Goal: Information Seeking & Learning: Check status

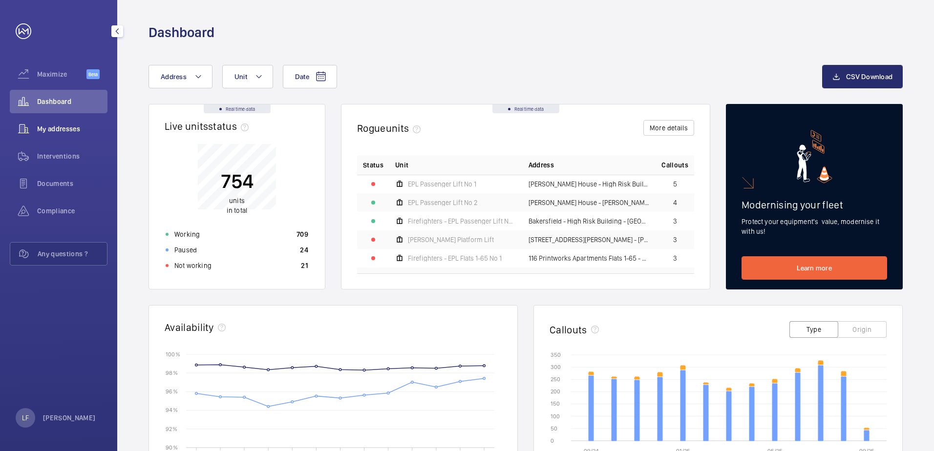
click at [51, 129] on span "My addresses" at bounding box center [72, 129] width 70 height 10
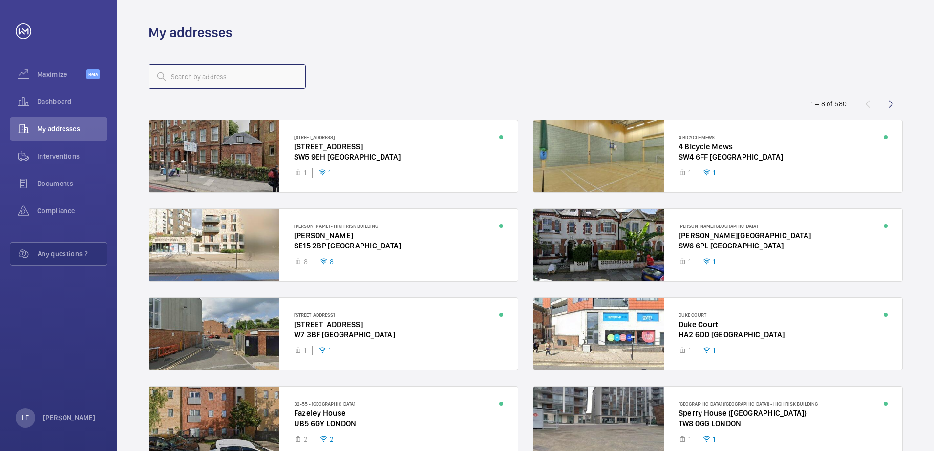
click at [173, 84] on input "text" at bounding box center [227, 76] width 157 height 24
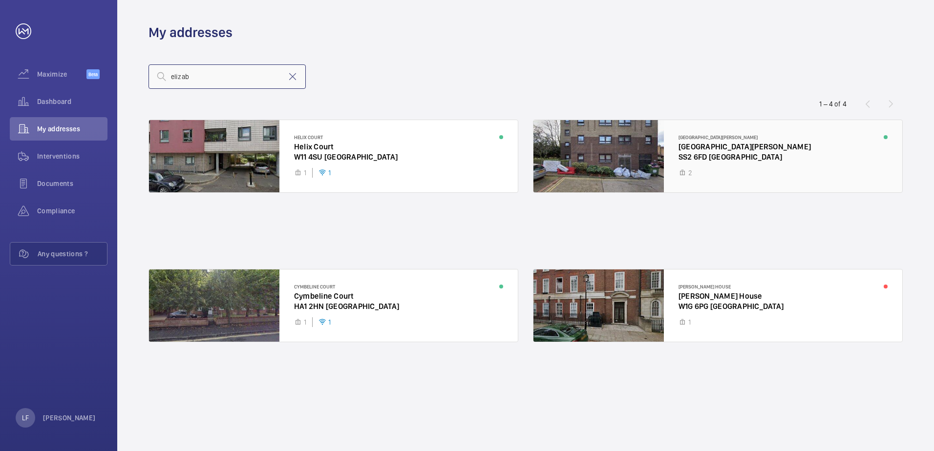
type input "elizab"
click at [694, 157] on div at bounding box center [718, 156] width 369 height 72
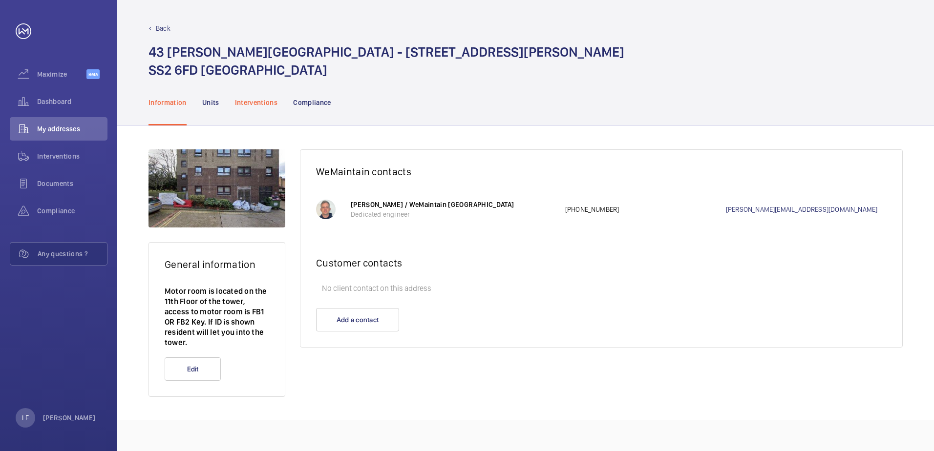
click at [257, 103] on p "Interventions" at bounding box center [256, 103] width 43 height 10
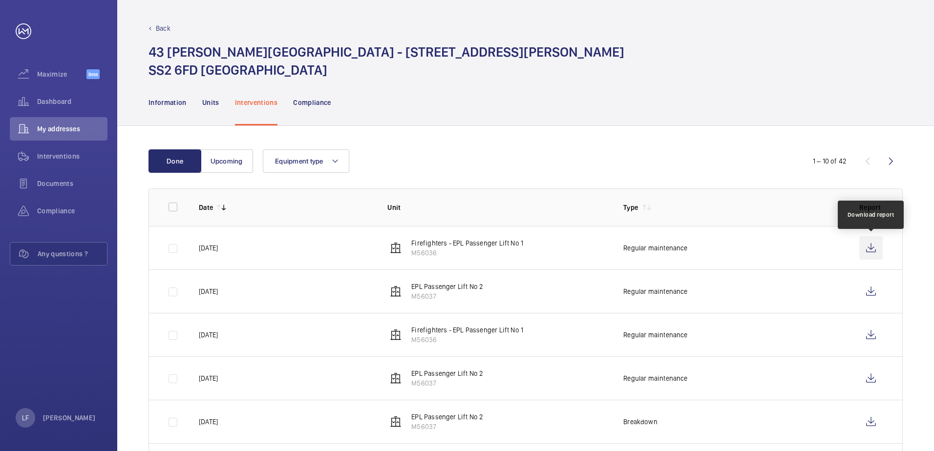
click at [868, 254] on wm-front-icon-button at bounding box center [870, 247] width 23 height 23
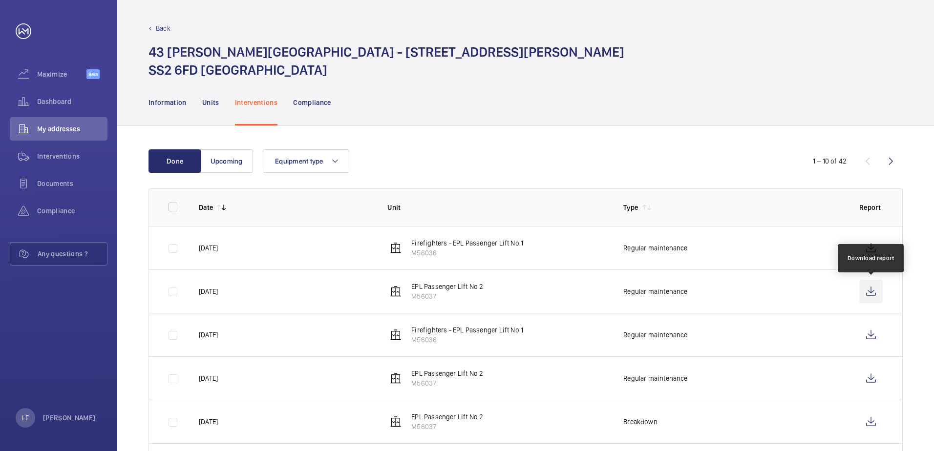
click at [865, 285] on wm-front-icon-button at bounding box center [870, 291] width 23 height 23
click at [69, 105] on span "Dashboard" at bounding box center [72, 102] width 70 height 10
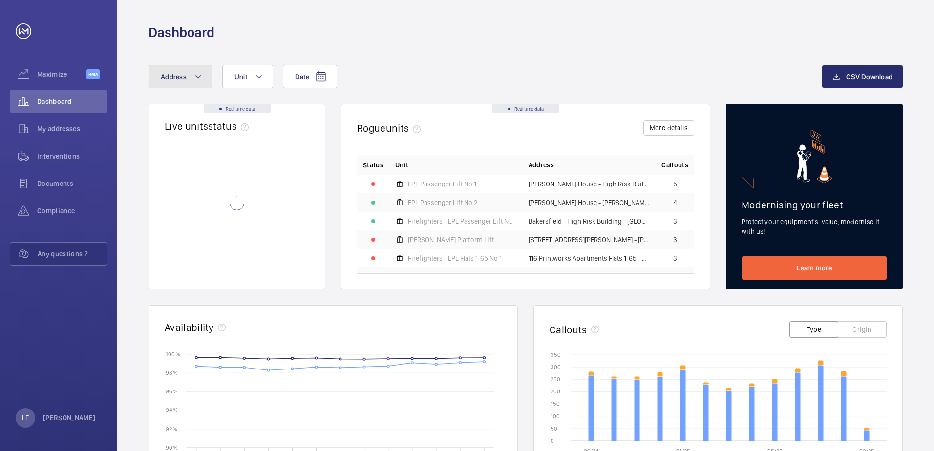
click at [187, 82] on button "Address" at bounding box center [181, 76] width 64 height 23
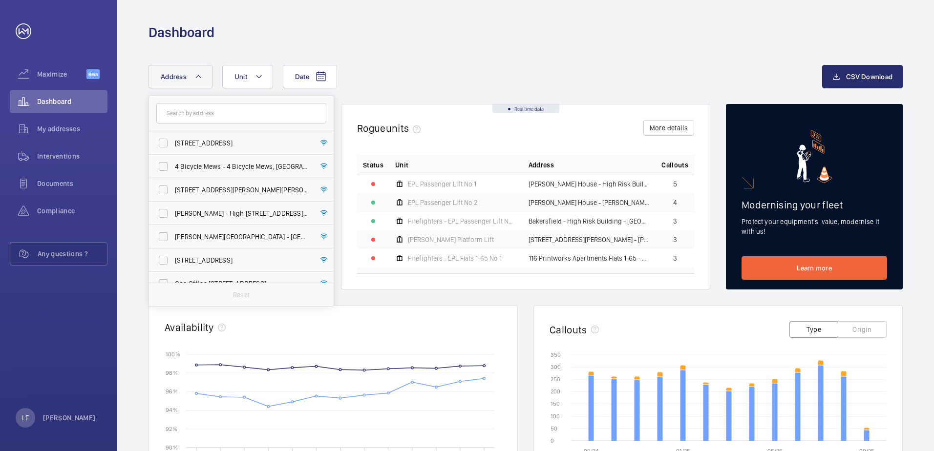
click at [203, 112] on input "text" at bounding box center [241, 113] width 170 height 21
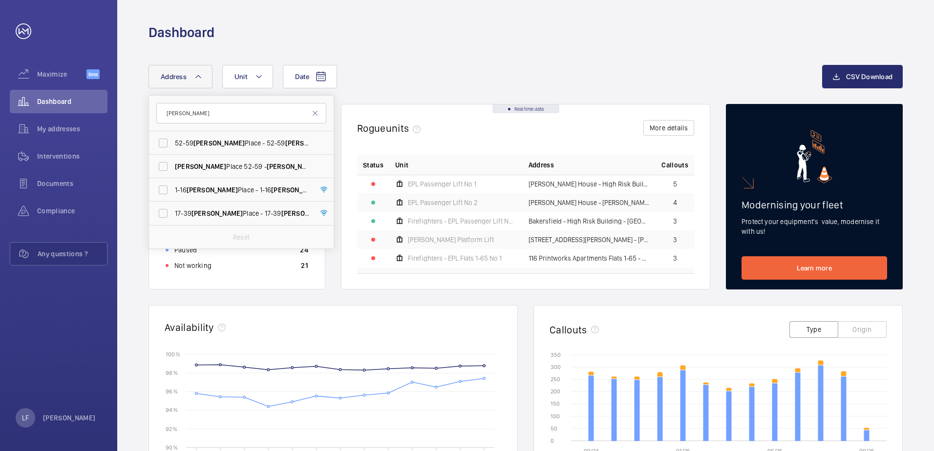
type input "Brownell"
click at [403, 80] on div "Date Address Brownell 52-59 Brownell Place - 52-59 Brownell Place, LONDON W7 3A…" at bounding box center [486, 76] width 674 height 23
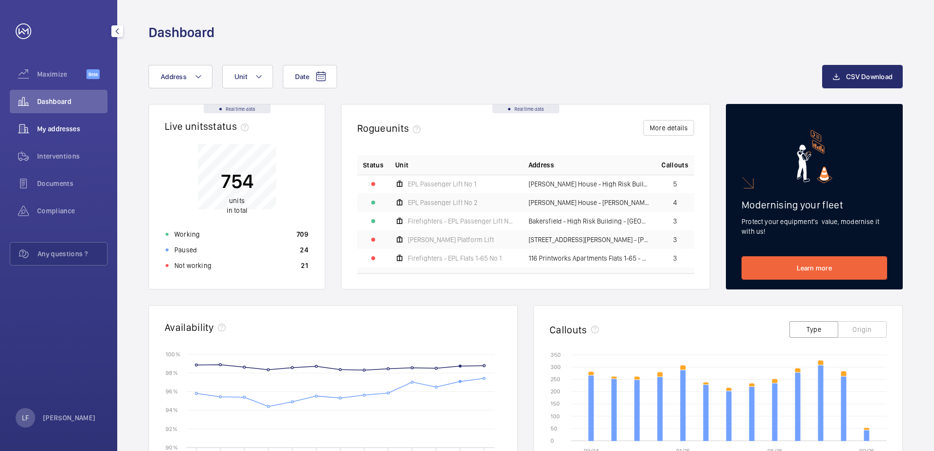
click at [54, 130] on span "My addresses" at bounding box center [72, 129] width 70 height 10
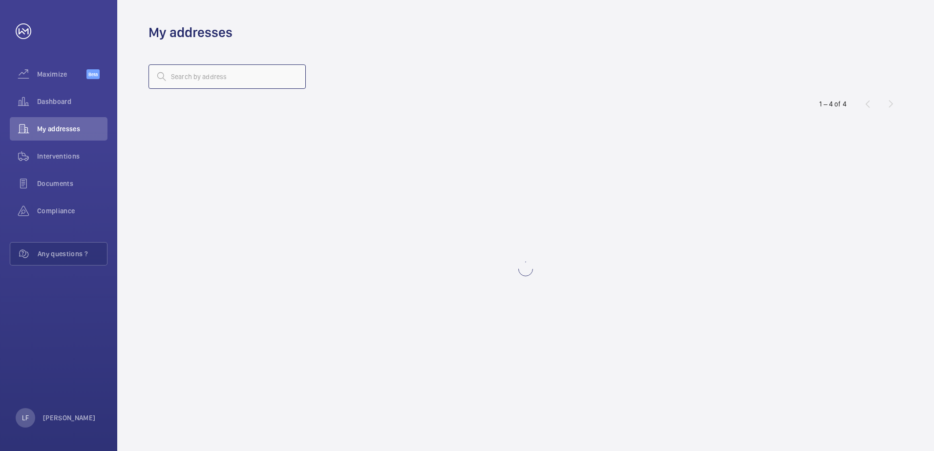
click at [179, 81] on input "text" at bounding box center [227, 76] width 157 height 24
type input "warton"
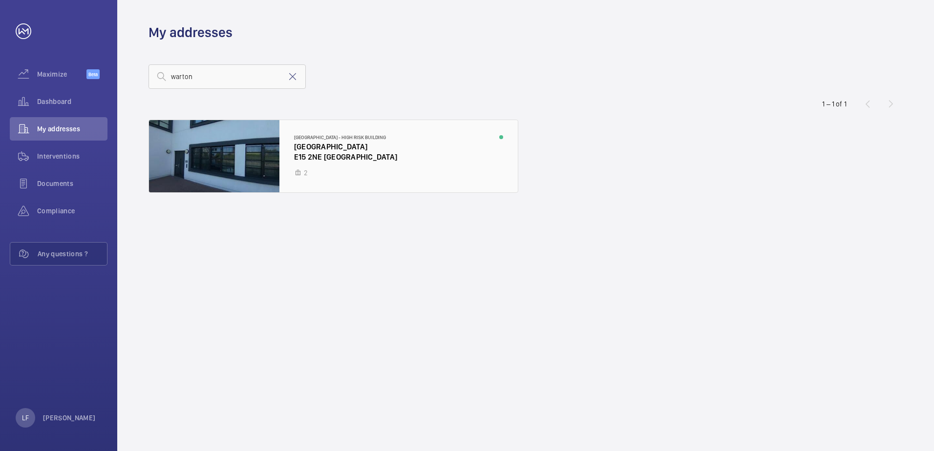
click at [307, 157] on div at bounding box center [333, 156] width 369 height 72
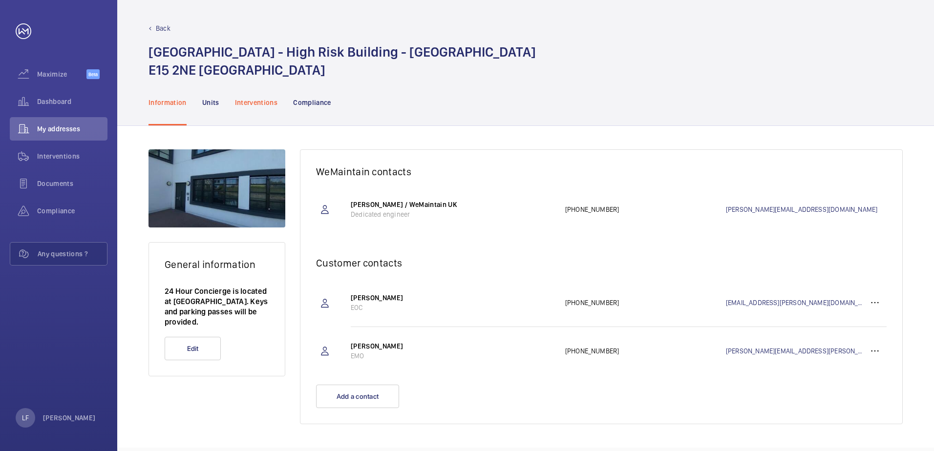
click at [255, 106] on p "Interventions" at bounding box center [256, 103] width 43 height 10
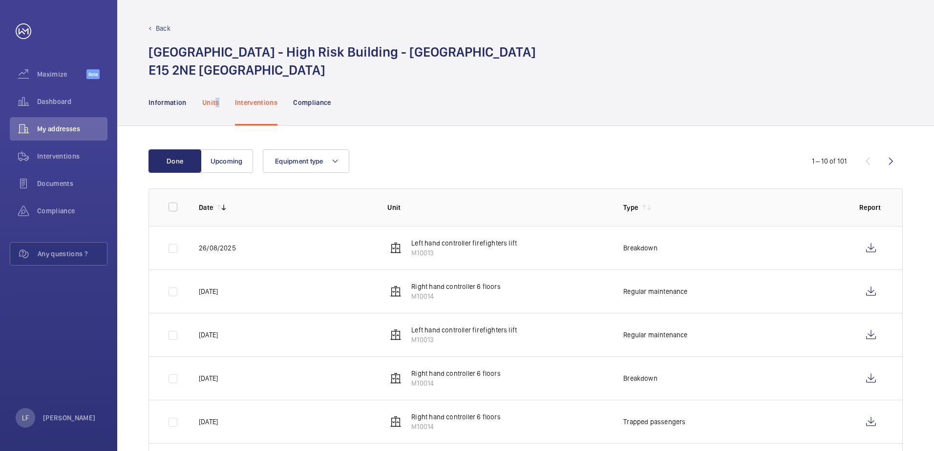
click at [215, 105] on p "Units" at bounding box center [210, 103] width 17 height 10
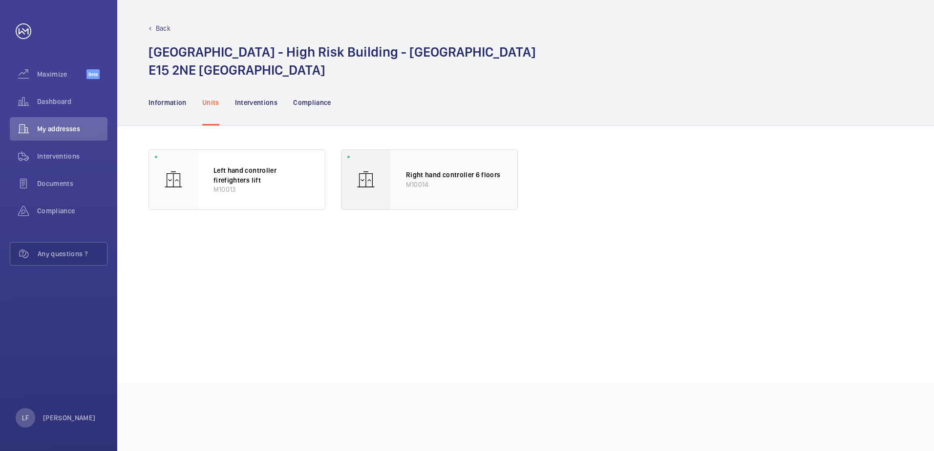
click at [422, 193] on div "Right hand controller 6 floors M10014" at bounding box center [453, 180] width 127 height 60
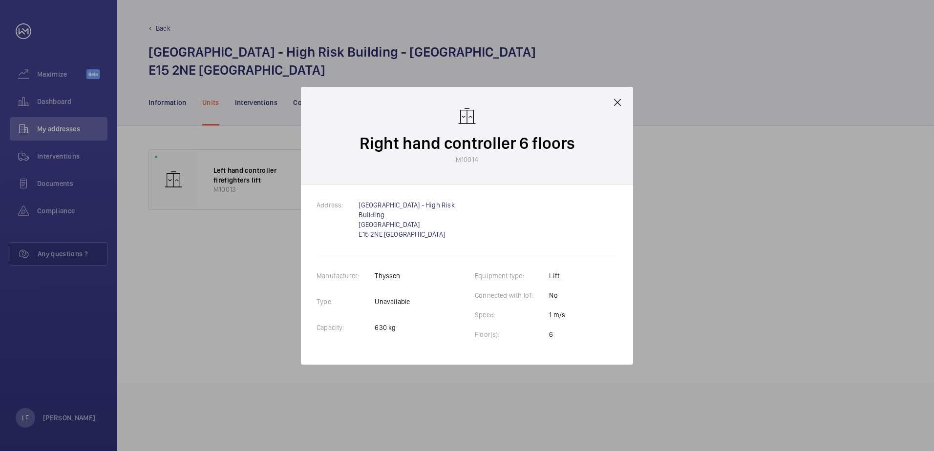
drag, startPoint x: 678, startPoint y: 215, endPoint x: 673, endPoint y: 214, distance: 5.5
click at [678, 215] on div at bounding box center [467, 225] width 934 height 451
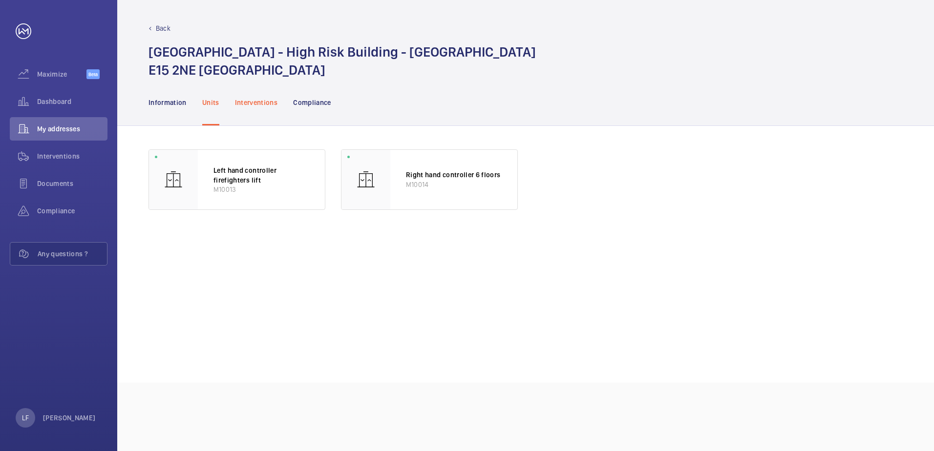
click at [244, 102] on p "Interventions" at bounding box center [256, 103] width 43 height 10
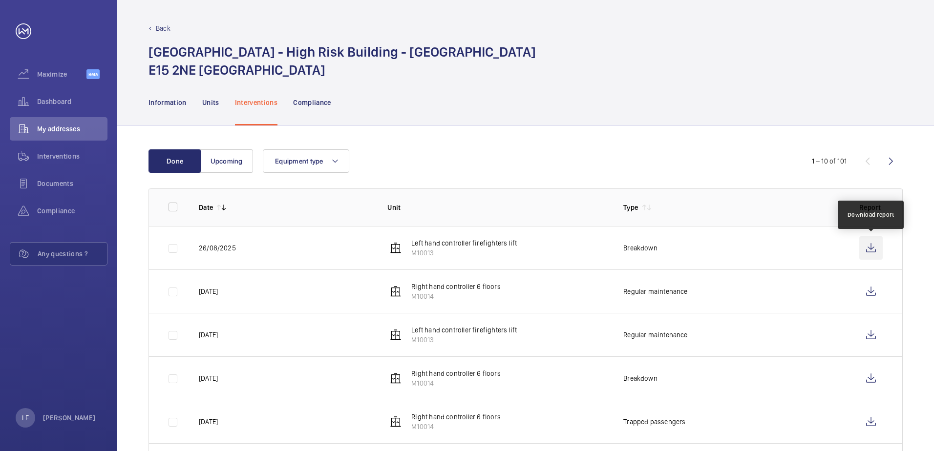
click at [872, 254] on wm-front-icon-button at bounding box center [870, 247] width 23 height 23
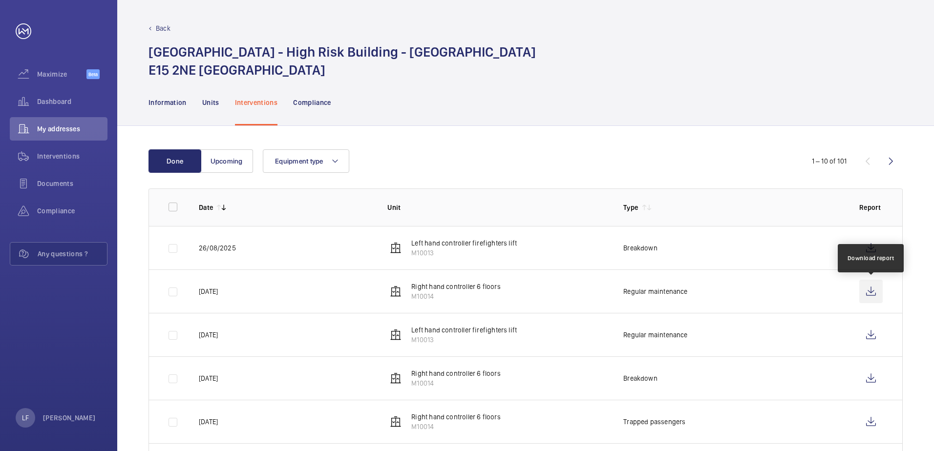
click at [860, 295] on wm-front-icon-button at bounding box center [870, 291] width 23 height 23
click at [47, 105] on span "Dashboard" at bounding box center [72, 102] width 70 height 10
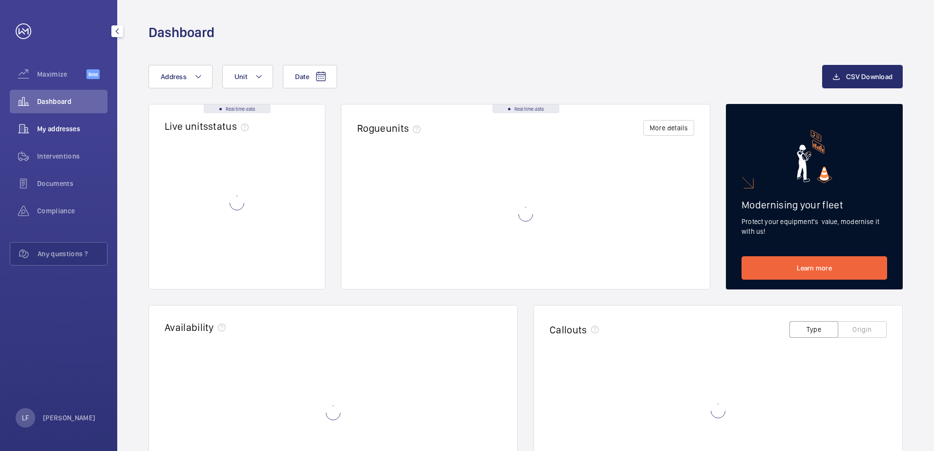
click at [61, 130] on span "My addresses" at bounding box center [72, 129] width 70 height 10
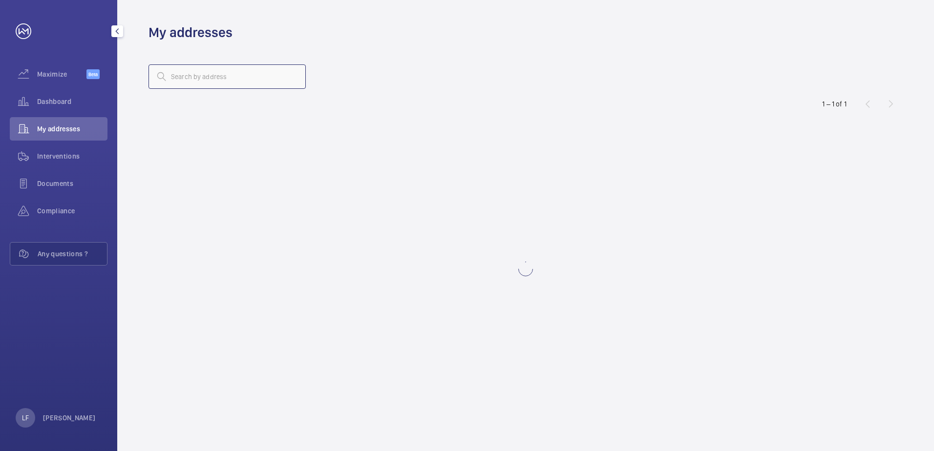
click at [193, 82] on input "text" at bounding box center [227, 76] width 157 height 24
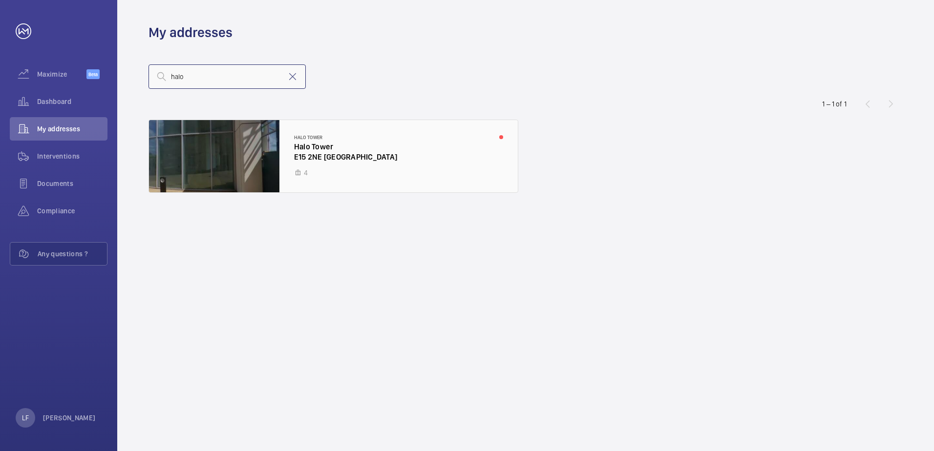
type input "halo"
click at [318, 161] on div at bounding box center [333, 156] width 369 height 72
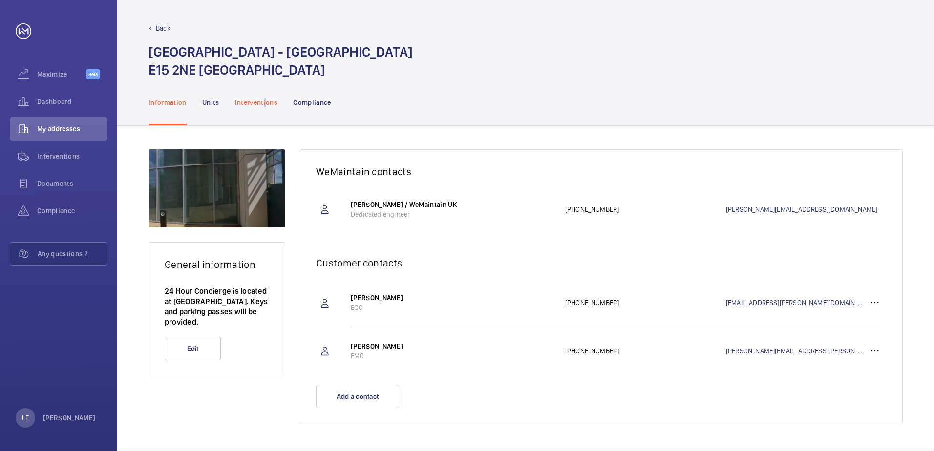
click at [265, 106] on p "Interventions" at bounding box center [256, 103] width 43 height 10
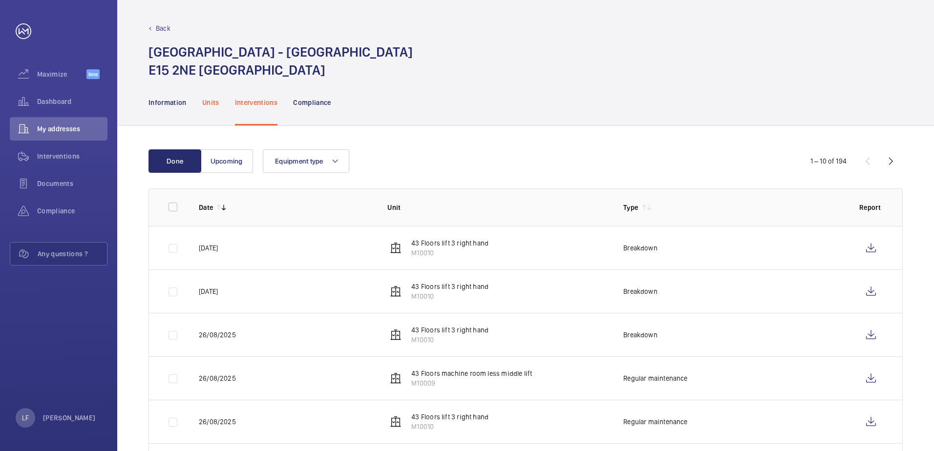
click at [205, 109] on div "Units" at bounding box center [210, 102] width 17 height 46
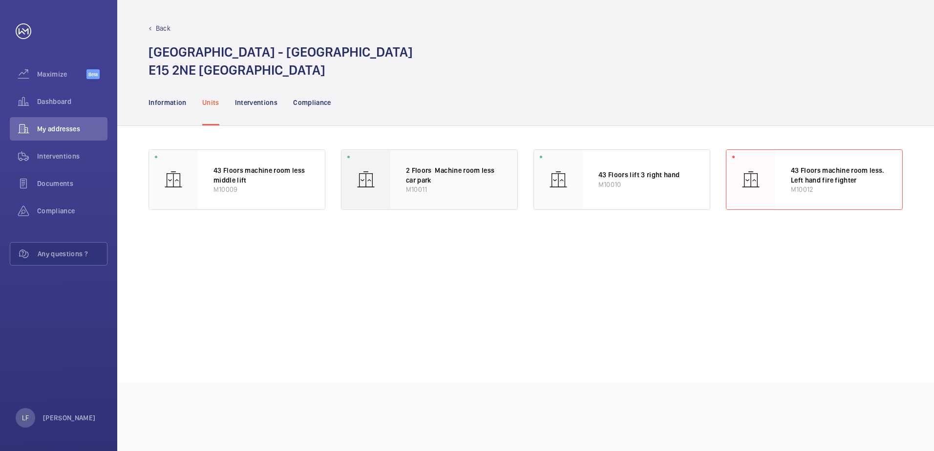
click at [476, 198] on div "2 Floors Machine room less car park M10011" at bounding box center [453, 180] width 127 height 60
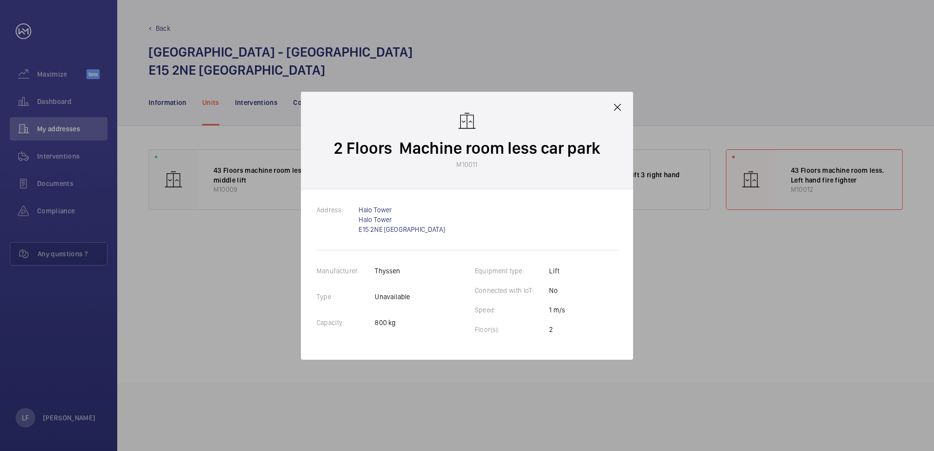
click at [690, 284] on div at bounding box center [467, 225] width 934 height 451
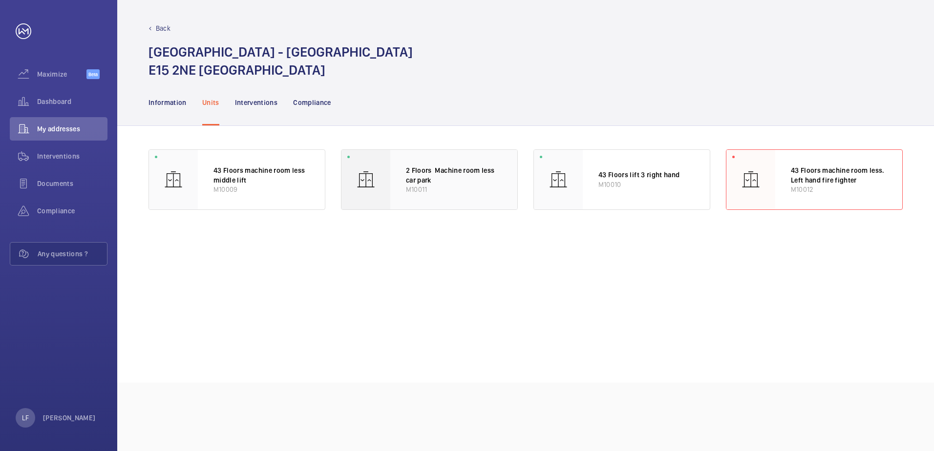
click at [456, 188] on p "M10011" at bounding box center [454, 189] width 96 height 9
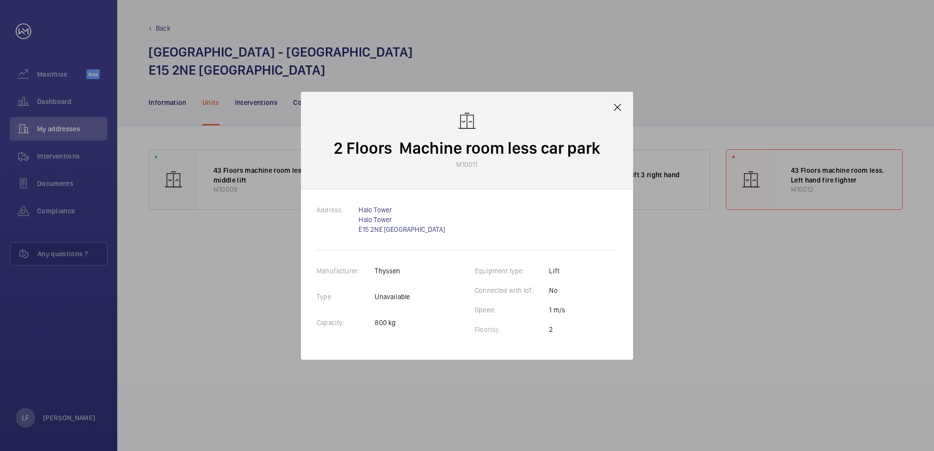
click at [619, 104] on mat-icon at bounding box center [618, 108] width 12 height 12
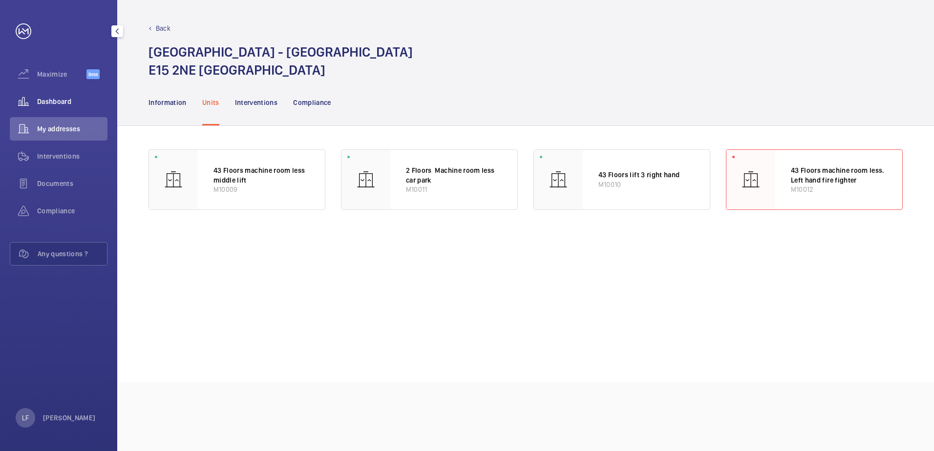
click at [45, 92] on div "Dashboard" at bounding box center [59, 101] width 98 height 23
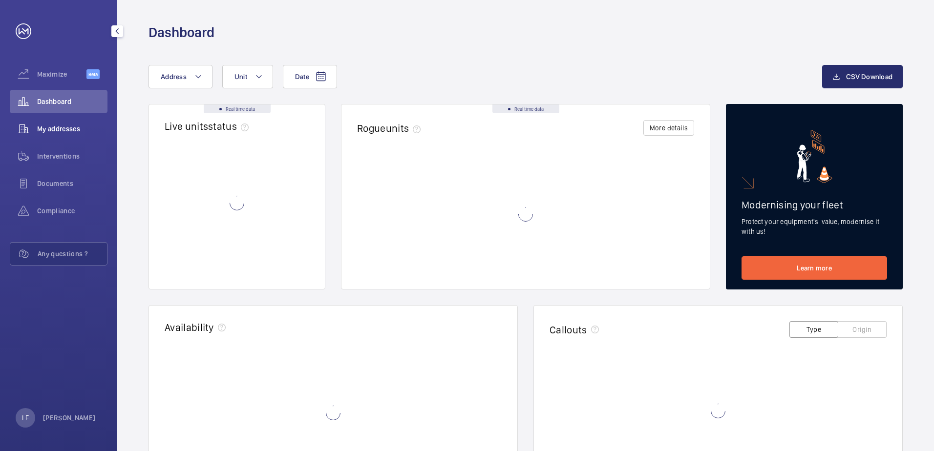
click at [65, 131] on span "My addresses" at bounding box center [72, 129] width 70 height 10
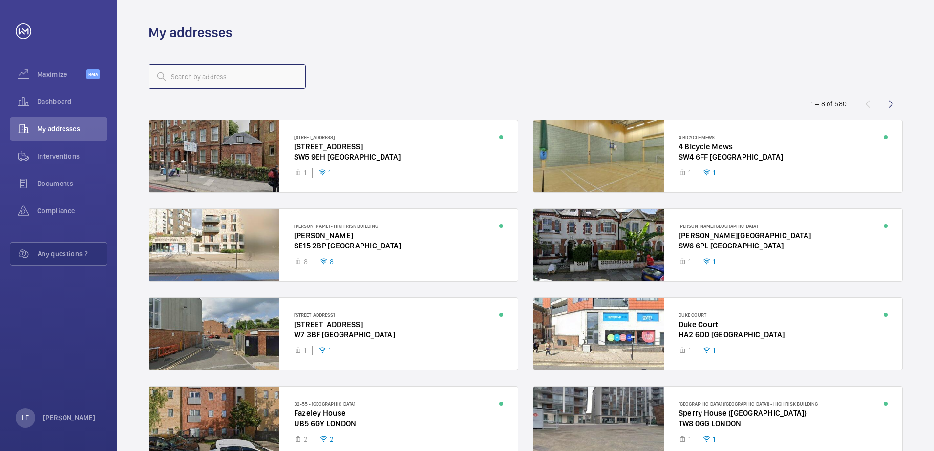
click at [184, 71] on input "text" at bounding box center [227, 76] width 157 height 24
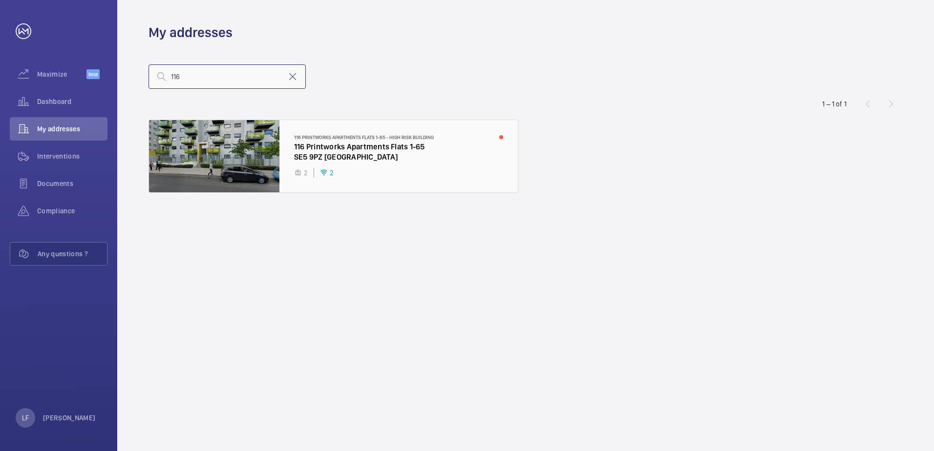
type input "116"
click at [324, 137] on div at bounding box center [333, 156] width 369 height 72
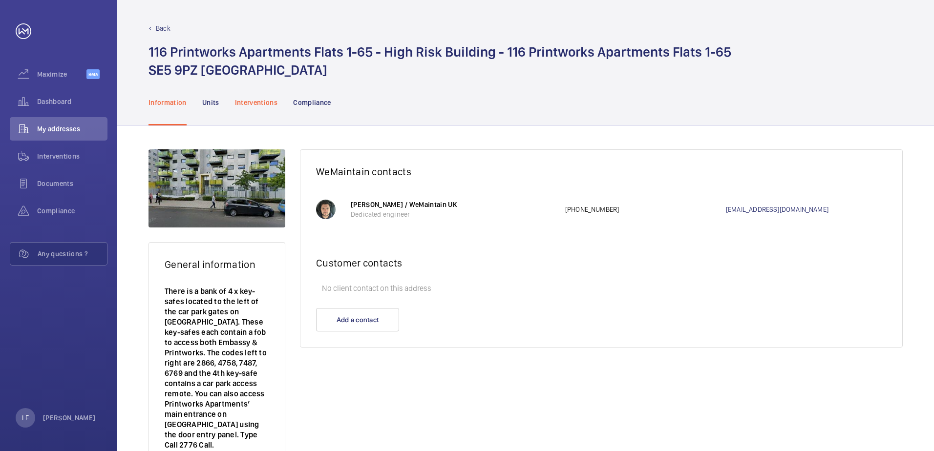
click at [270, 106] on p "Interventions" at bounding box center [256, 103] width 43 height 10
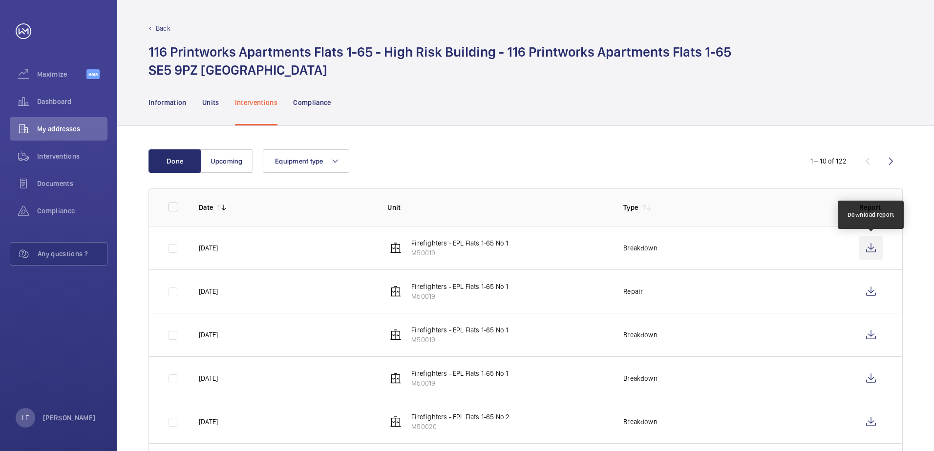
click at [874, 247] on wm-front-icon-button at bounding box center [870, 247] width 23 height 23
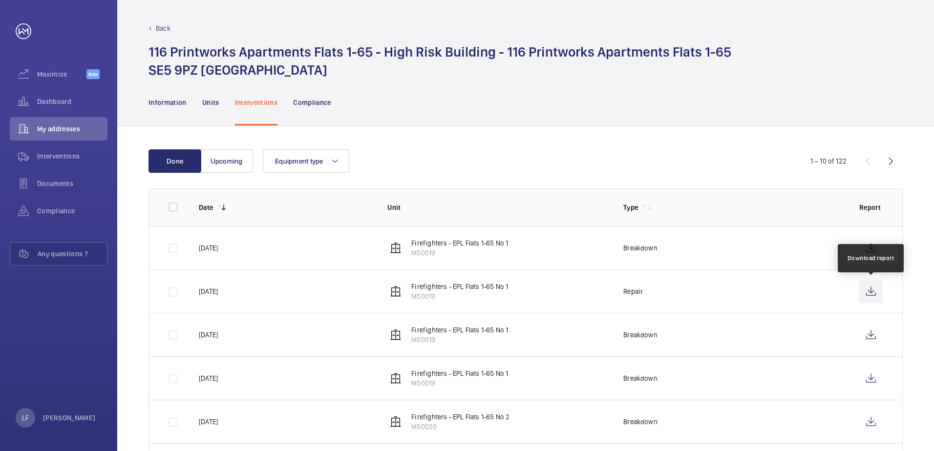
click at [869, 297] on wm-front-icon-button at bounding box center [870, 291] width 23 height 23
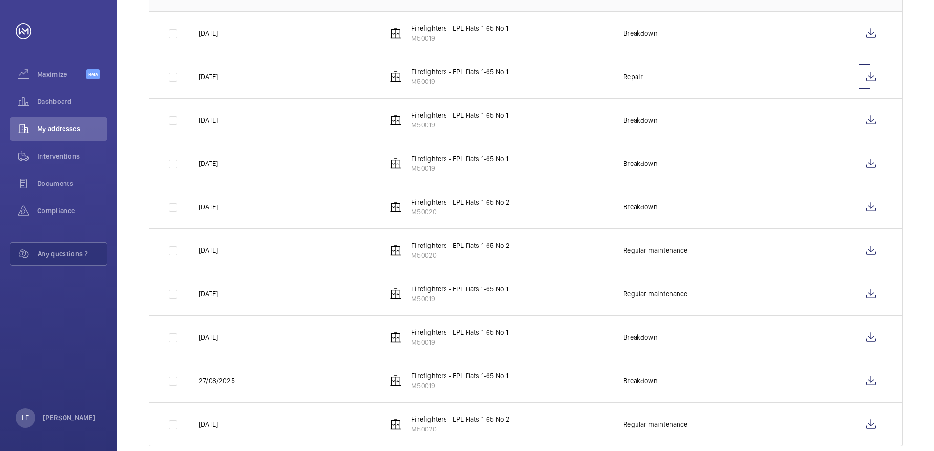
scroll to position [234, 0]
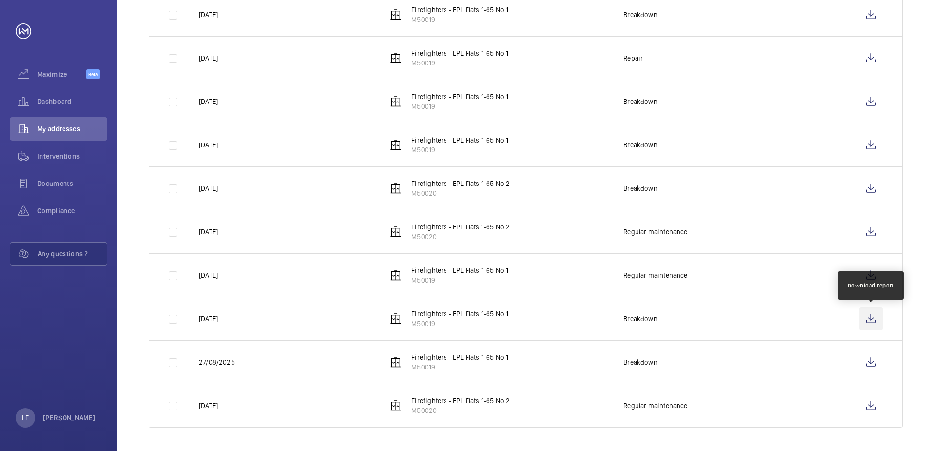
click at [872, 323] on wm-front-icon-button at bounding box center [870, 318] width 23 height 23
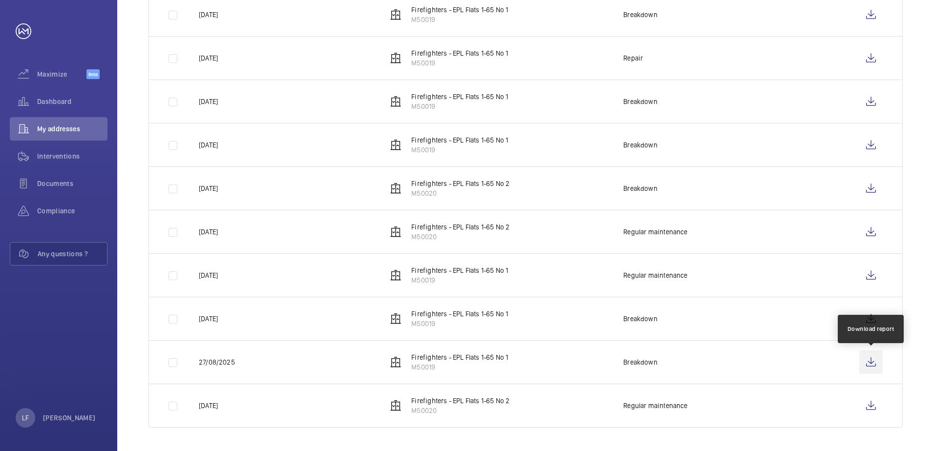
click at [868, 363] on wm-front-icon-button at bounding box center [870, 362] width 23 height 23
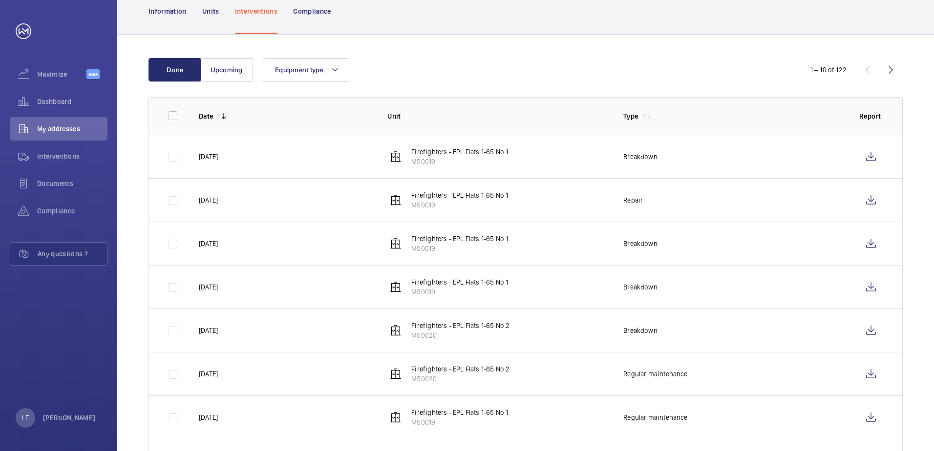
scroll to position [87, 0]
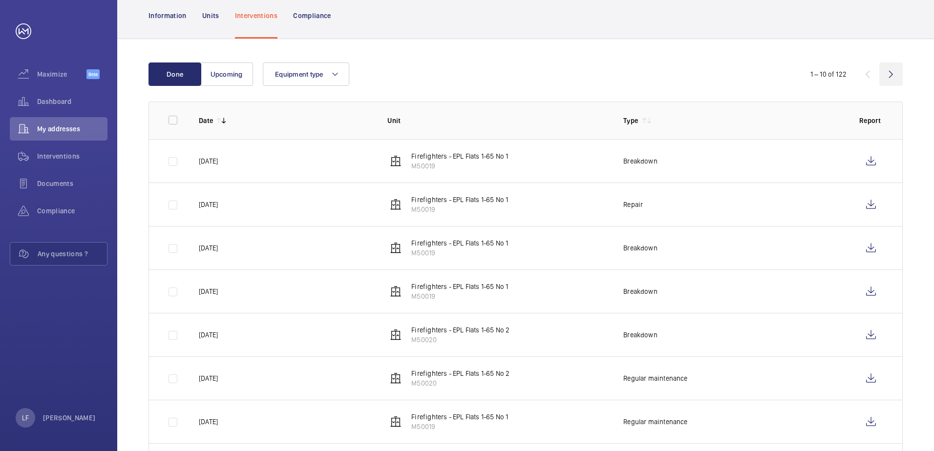
click at [889, 82] on wm-front-icon-button at bounding box center [890, 74] width 23 height 23
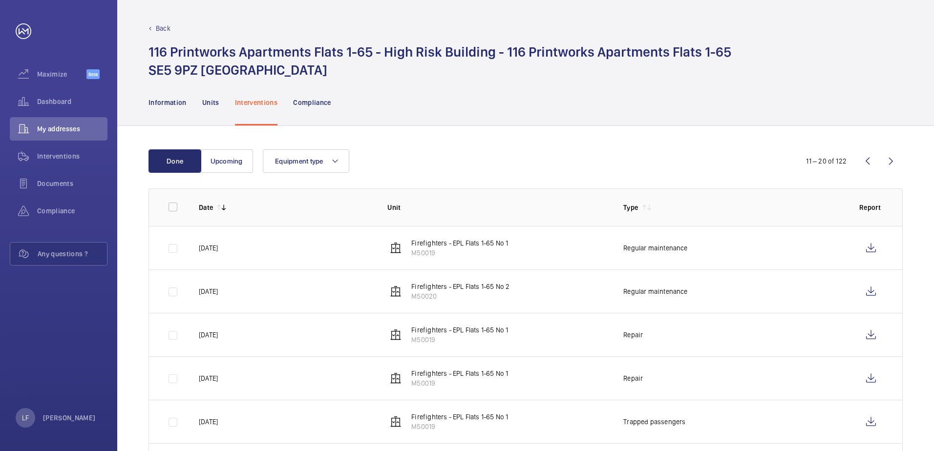
scroll to position [49, 0]
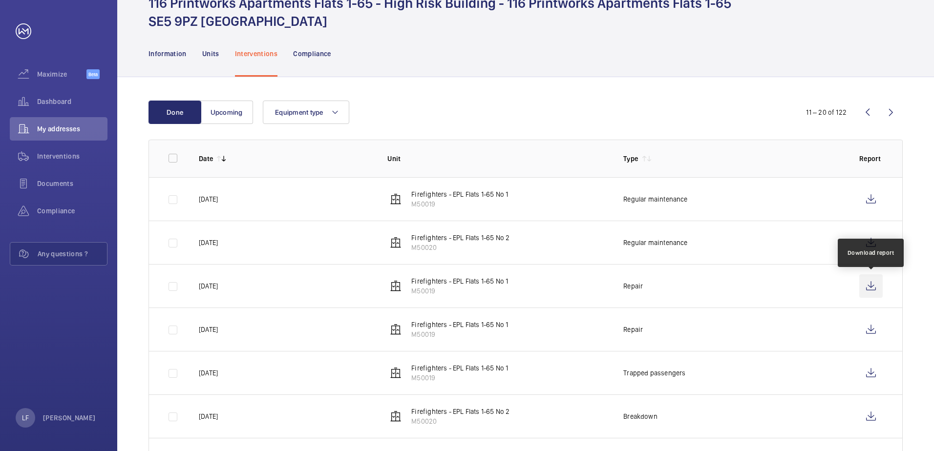
click at [865, 285] on wm-front-icon-button at bounding box center [870, 286] width 23 height 23
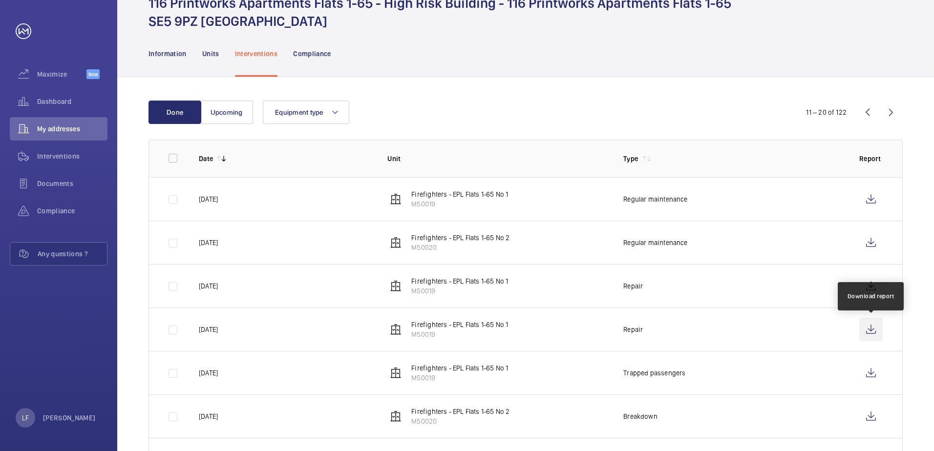
click at [865, 335] on wm-front-icon-button at bounding box center [870, 329] width 23 height 23
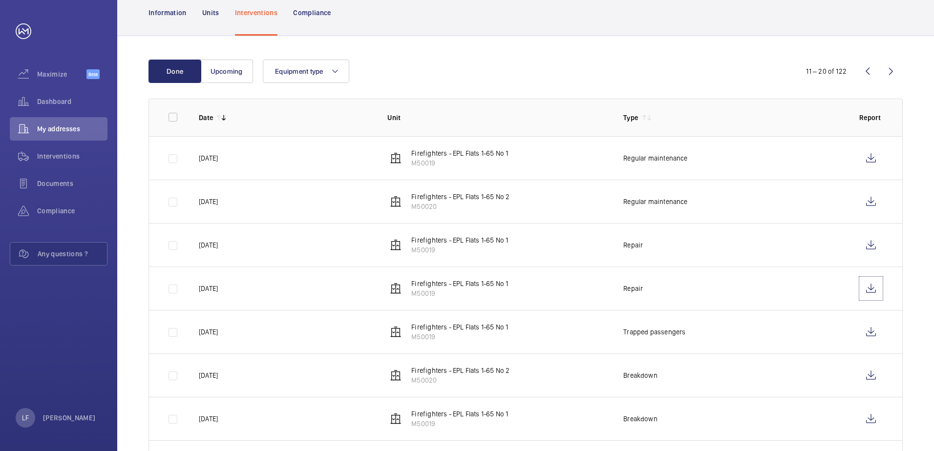
scroll to position [87, 0]
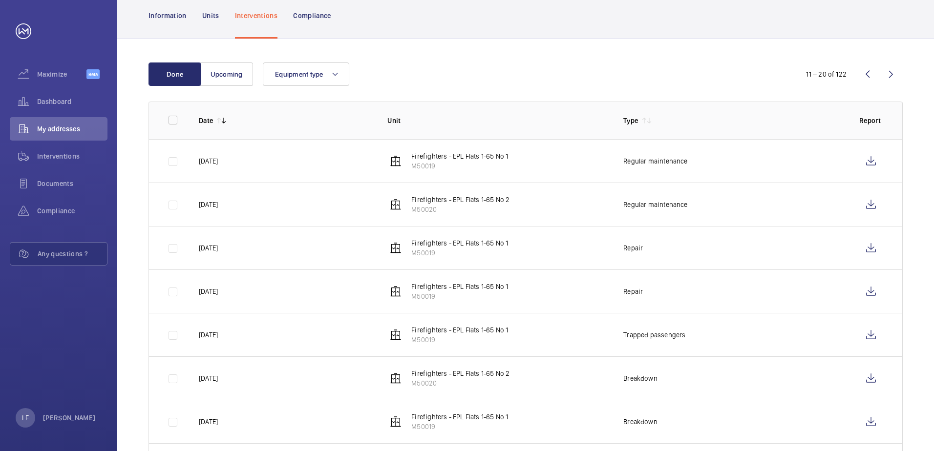
click at [885, 82] on wm-front-icon-button at bounding box center [890, 74] width 23 height 23
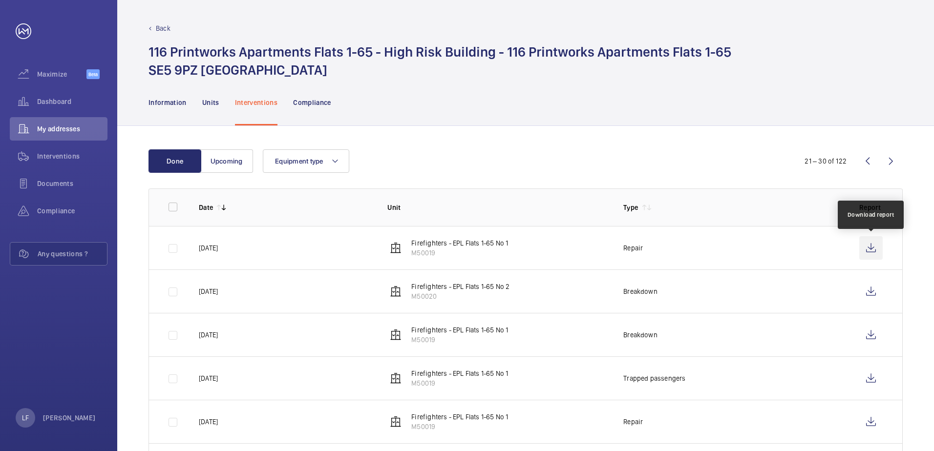
click at [877, 251] on wm-front-icon-button at bounding box center [870, 247] width 23 height 23
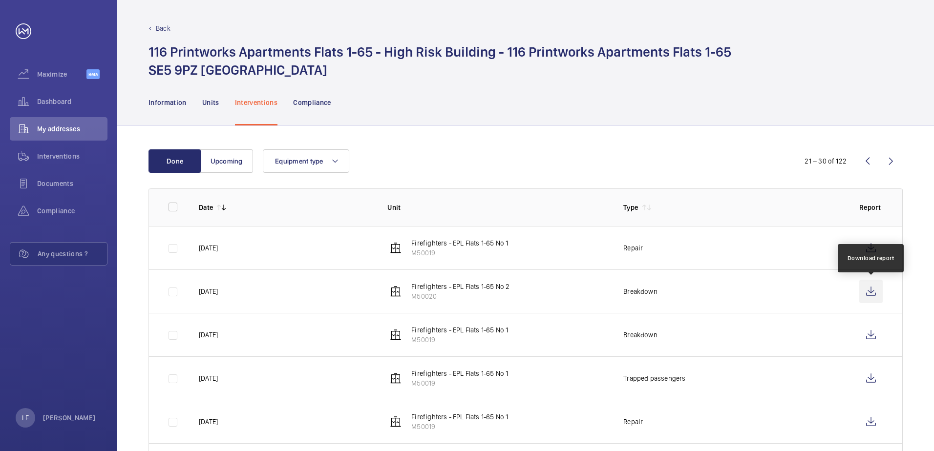
click at [867, 298] on wm-front-icon-button at bounding box center [870, 291] width 23 height 23
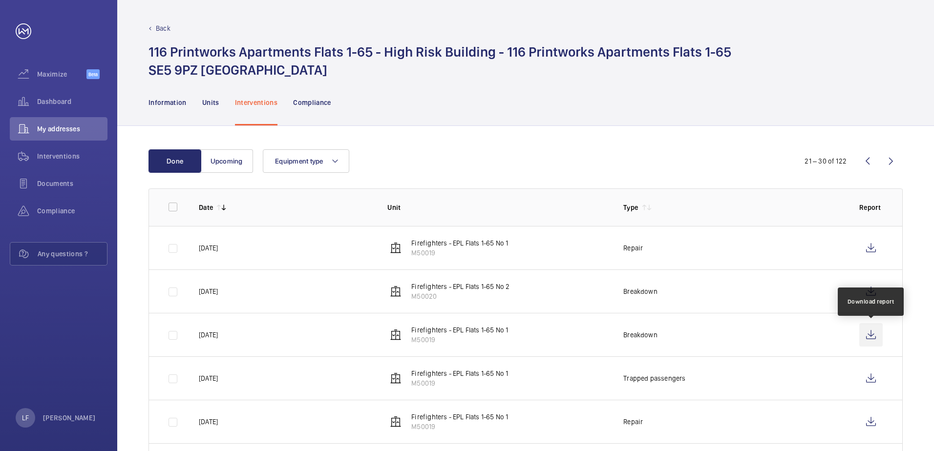
click at [868, 332] on wm-front-icon-button at bounding box center [870, 334] width 23 height 23
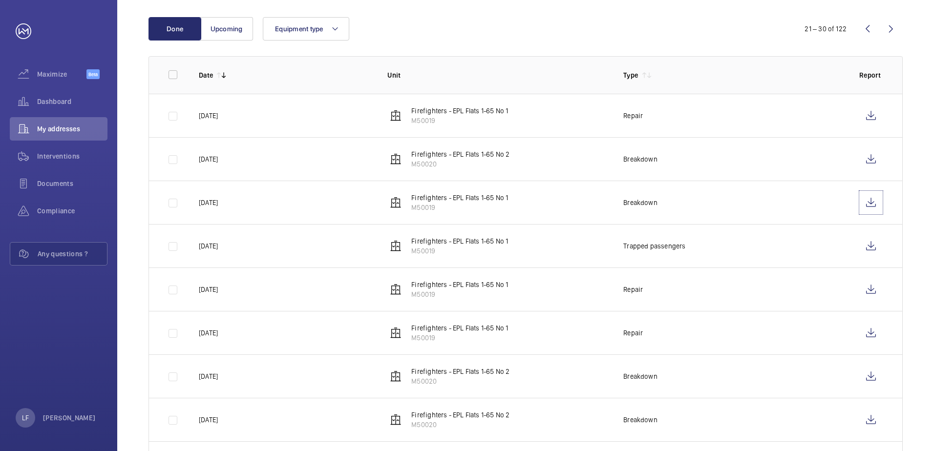
scroll to position [147, 0]
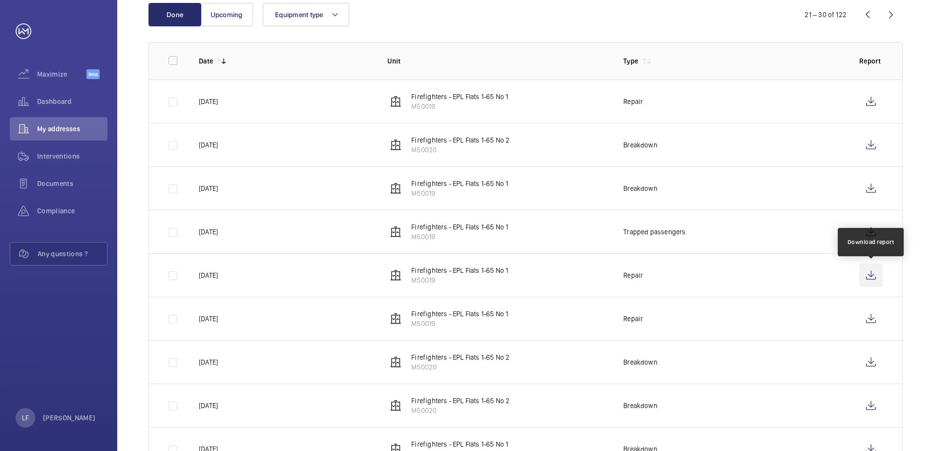
click at [866, 275] on wm-front-icon-button at bounding box center [870, 275] width 23 height 23
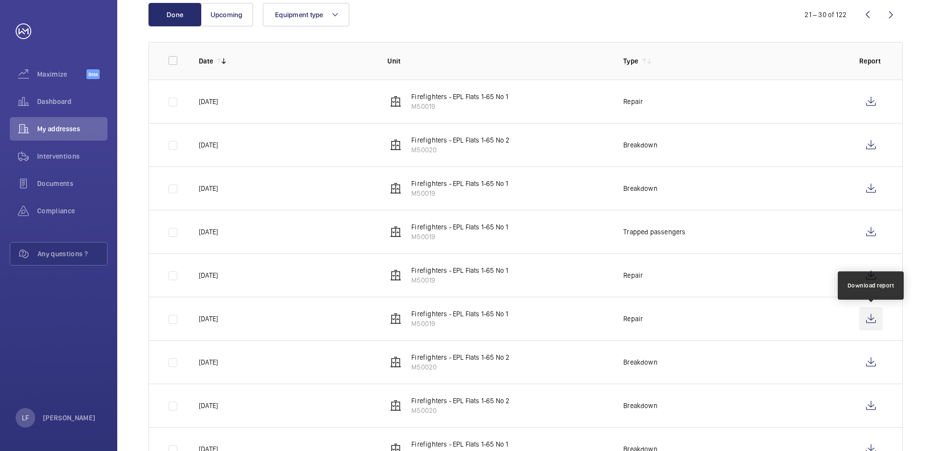
click at [867, 324] on wm-front-icon-button at bounding box center [870, 318] width 23 height 23
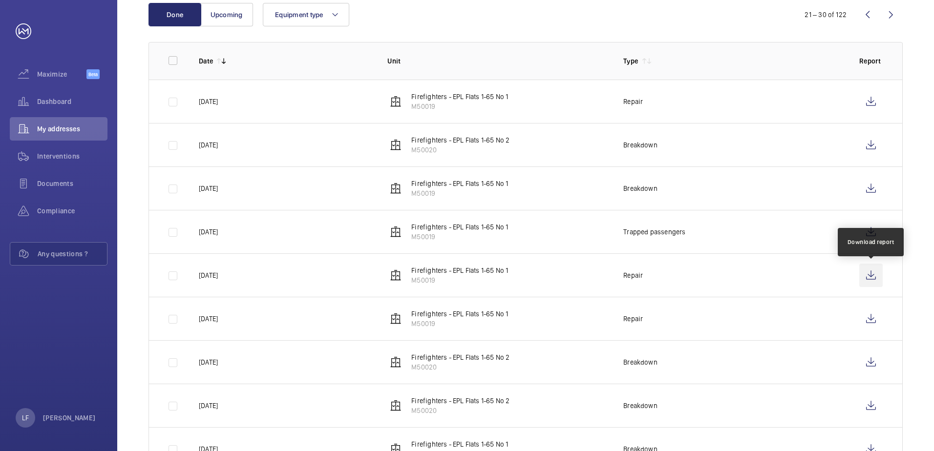
click at [877, 271] on wm-front-icon-button at bounding box center [870, 275] width 23 height 23
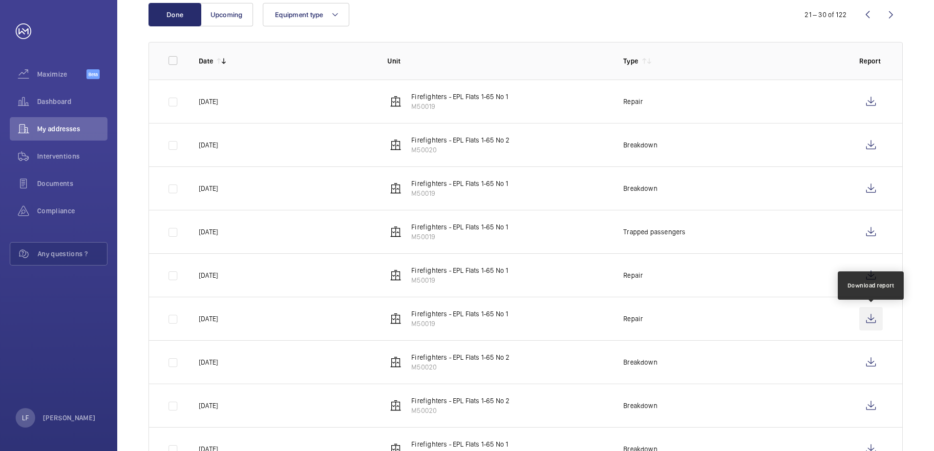
click at [870, 320] on wm-front-icon-button at bounding box center [870, 318] width 23 height 23
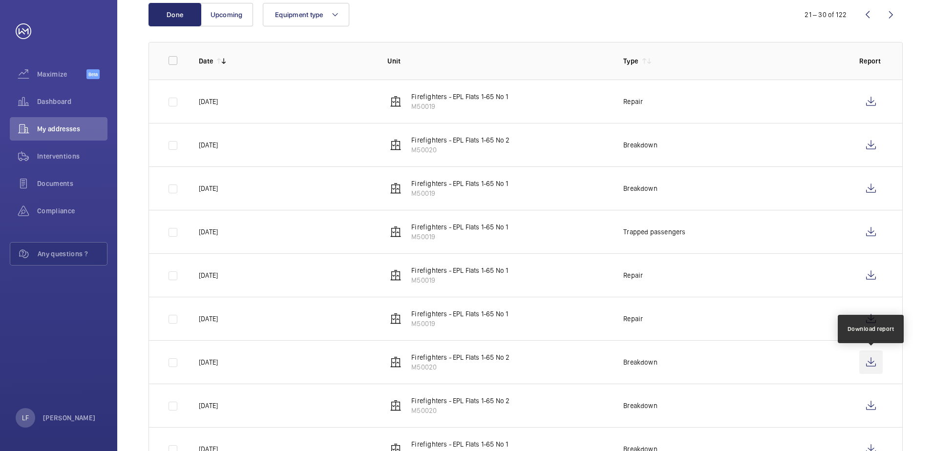
click at [870, 364] on wm-front-icon-button at bounding box center [870, 362] width 23 height 23
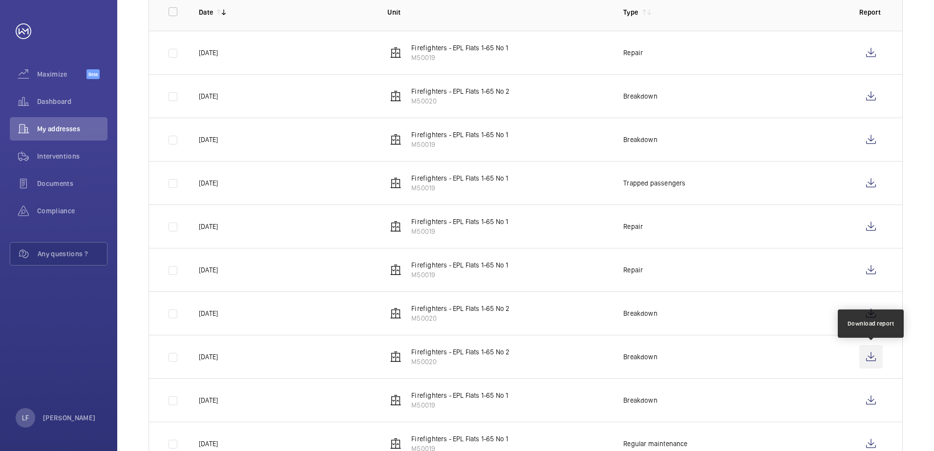
click at [874, 364] on wm-front-icon-button at bounding box center [870, 356] width 23 height 23
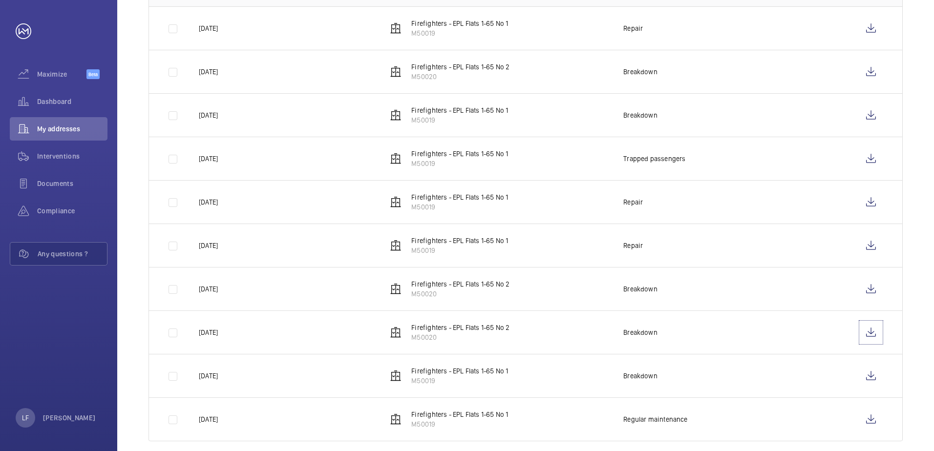
scroll to position [234, 0]
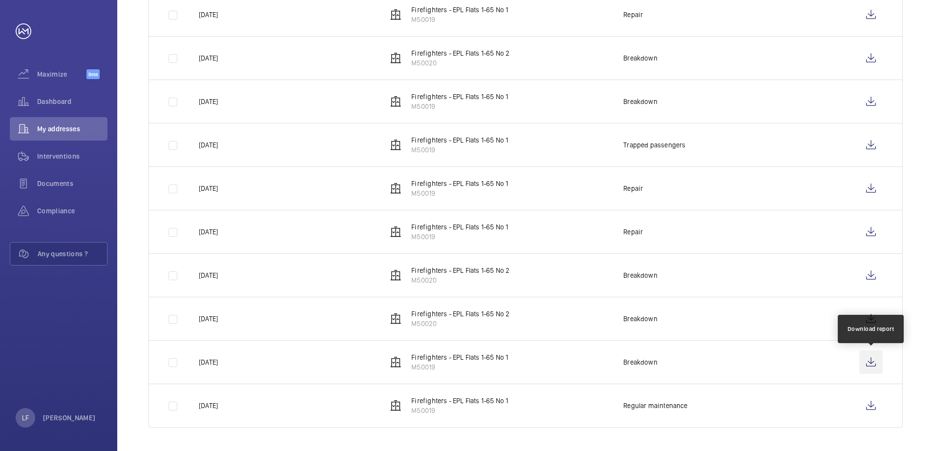
click at [870, 365] on wm-front-icon-button at bounding box center [870, 362] width 23 height 23
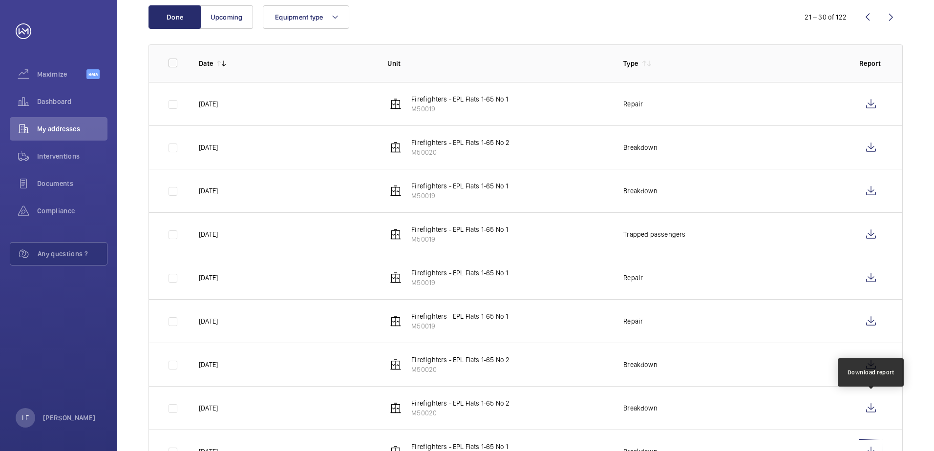
scroll to position [0, 0]
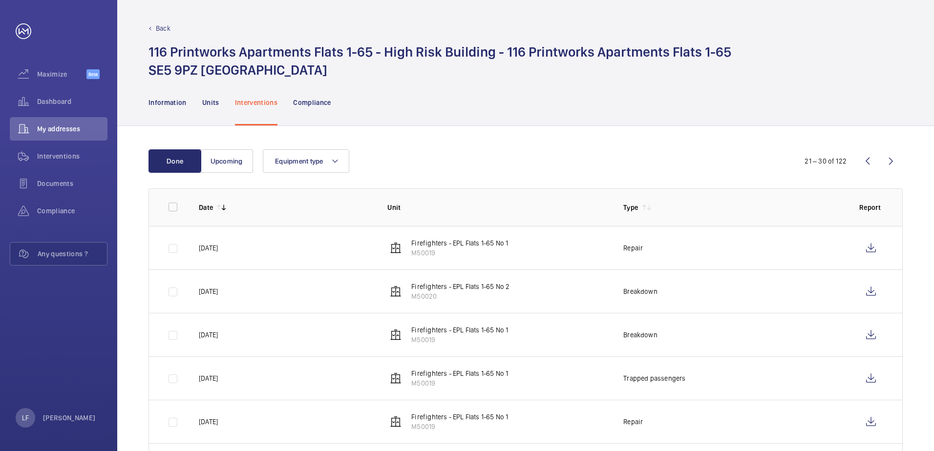
click at [890, 160] on wm-front-icon-button at bounding box center [890, 161] width 23 height 23
click at [867, 291] on wm-front-icon-button at bounding box center [870, 291] width 23 height 23
click at [867, 333] on wm-front-icon-button at bounding box center [870, 334] width 23 height 23
click at [862, 373] on wm-front-icon-button at bounding box center [870, 378] width 23 height 23
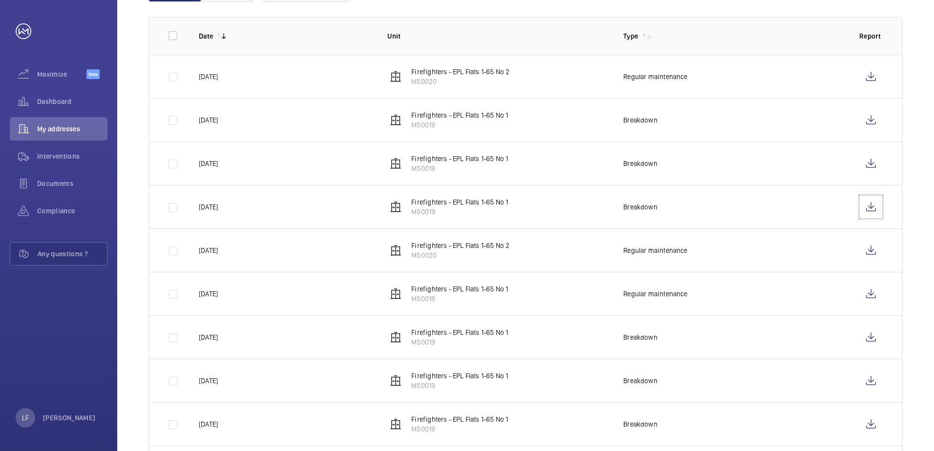
scroll to position [195, 0]
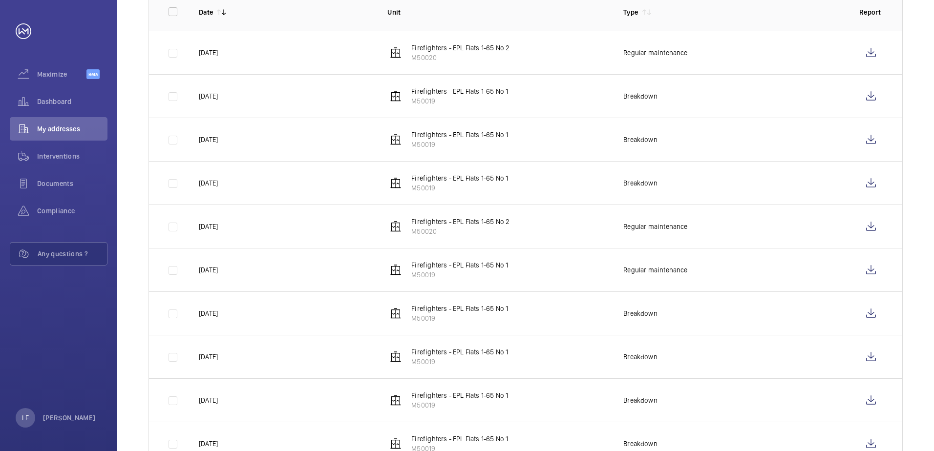
click at [857, 317] on td at bounding box center [873, 313] width 59 height 43
click at [864, 316] on wm-front-icon-button at bounding box center [870, 313] width 23 height 23
click at [866, 356] on wm-front-icon-button at bounding box center [870, 356] width 23 height 23
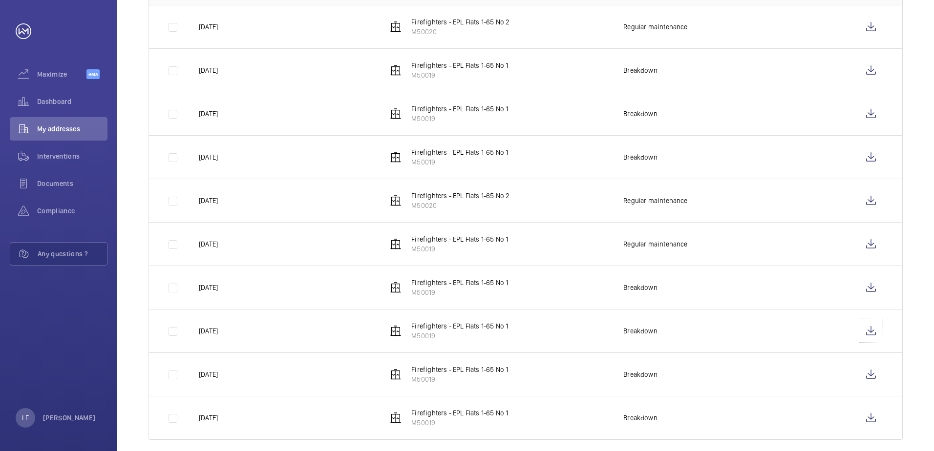
scroll to position [234, 0]
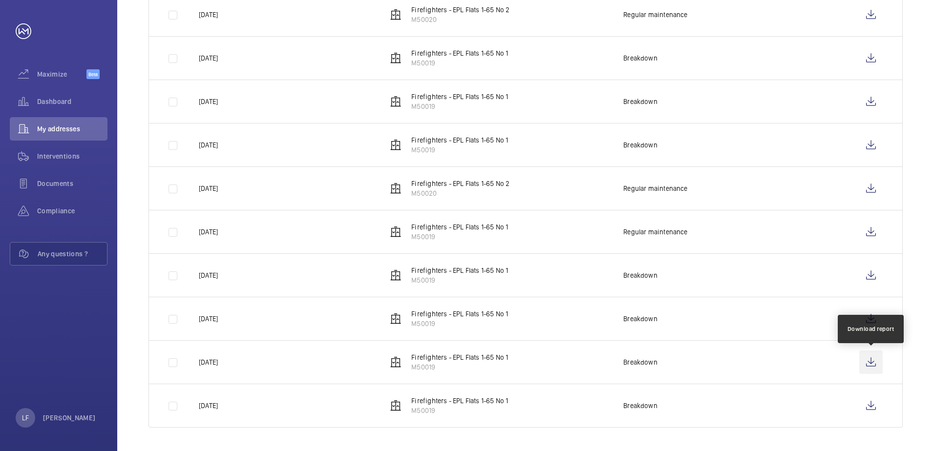
click at [872, 363] on wm-front-icon-button at bounding box center [870, 362] width 23 height 23
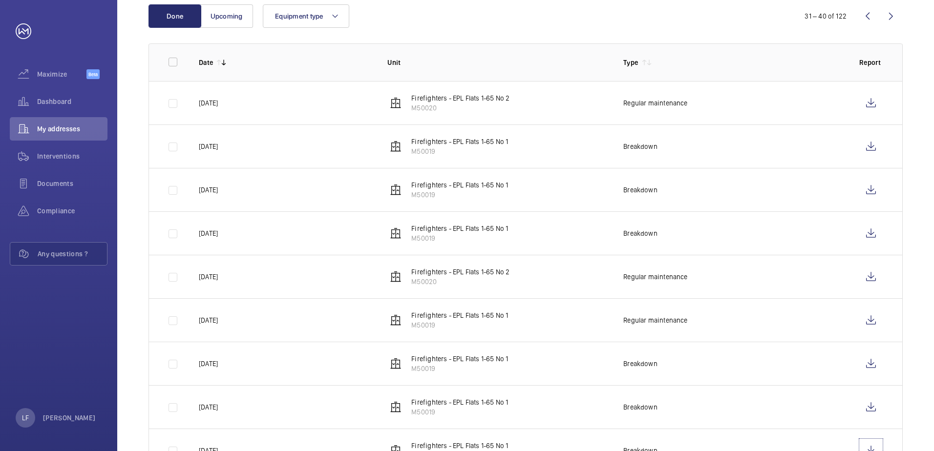
scroll to position [38, 0]
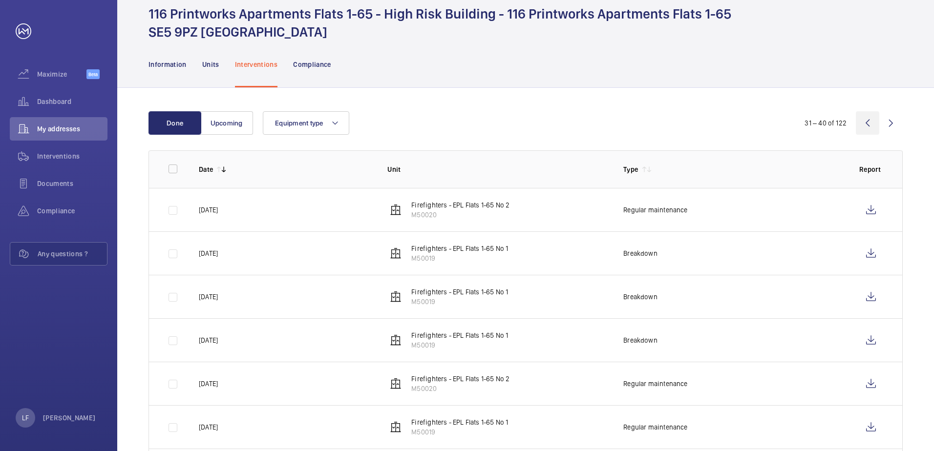
click at [874, 126] on wm-front-icon-button at bounding box center [867, 122] width 23 height 23
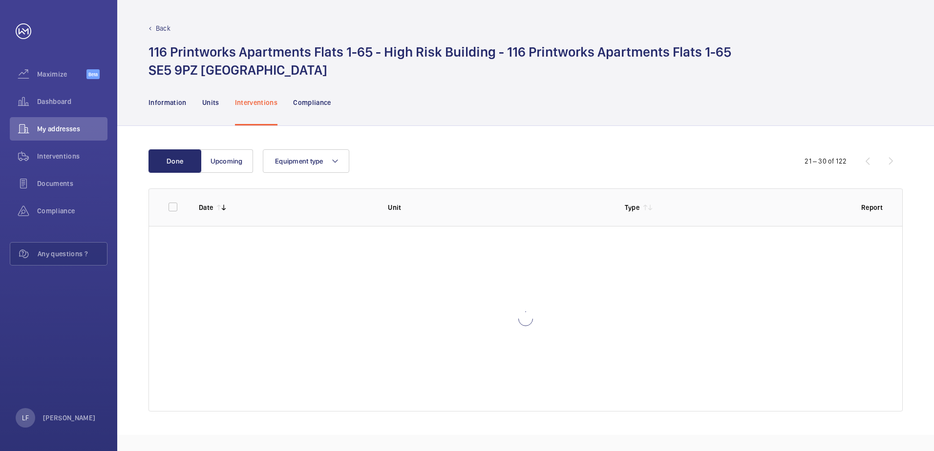
click at [865, 162] on div "21 – 30 of 122" at bounding box center [844, 161] width 117 height 12
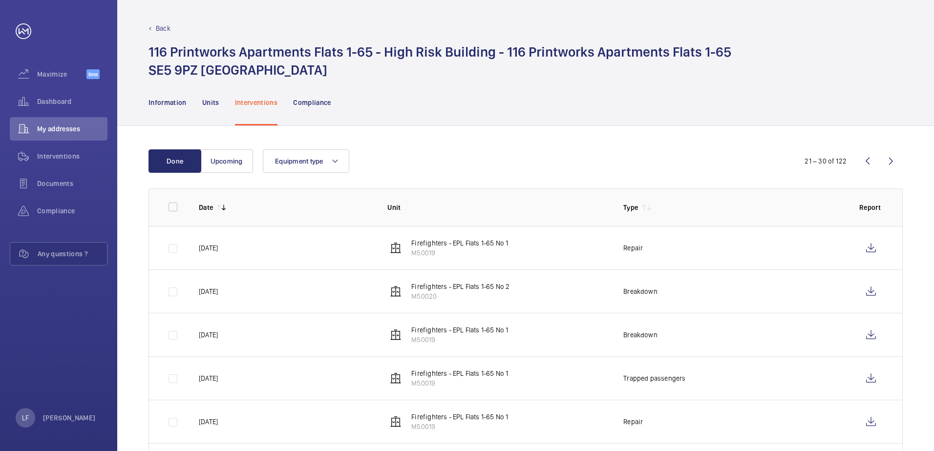
click at [867, 166] on wm-front-icon-button at bounding box center [867, 161] width 23 height 23
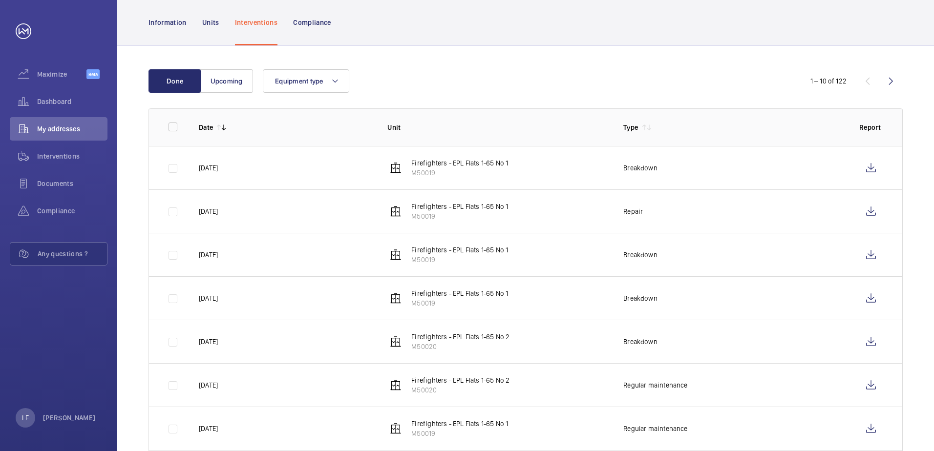
scroll to position [98, 0]
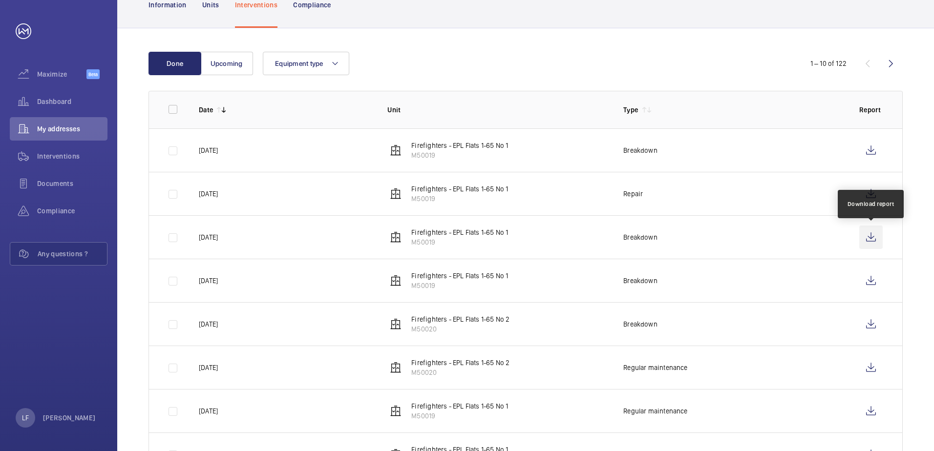
click at [865, 238] on wm-front-icon-button at bounding box center [870, 237] width 23 height 23
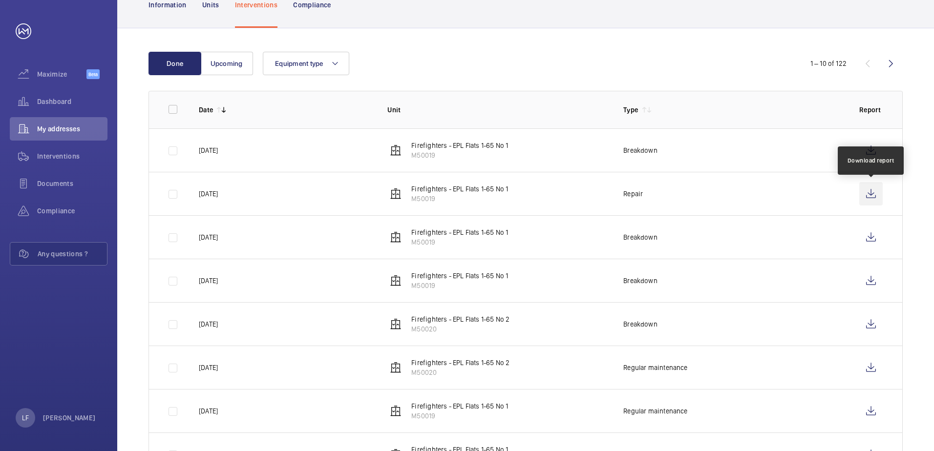
click at [873, 195] on wm-front-icon-button at bounding box center [870, 193] width 23 height 23
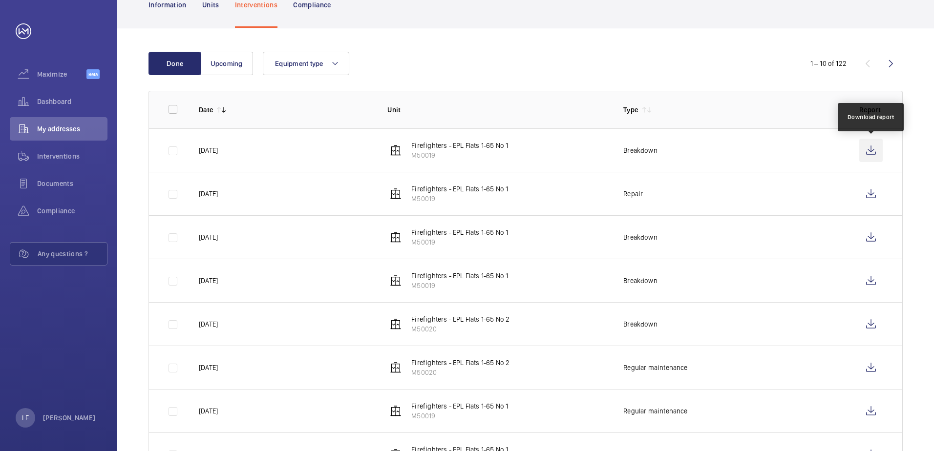
click at [860, 146] on wm-front-icon-button at bounding box center [870, 150] width 23 height 23
click at [51, 105] on span "Dashboard" at bounding box center [72, 102] width 70 height 10
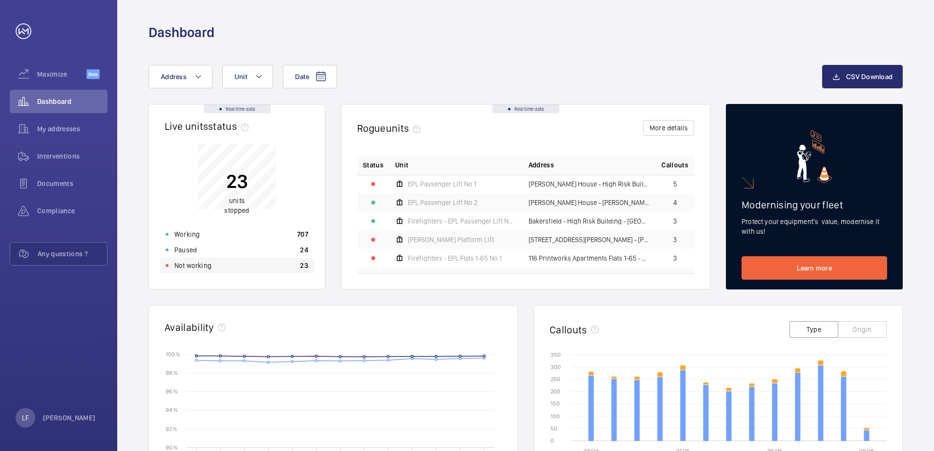
click at [179, 258] on div "Not working 23" at bounding box center [237, 266] width 154 height 16
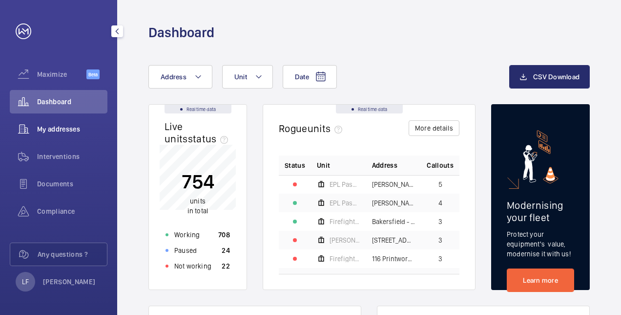
click at [71, 123] on div "My addresses" at bounding box center [59, 128] width 98 height 23
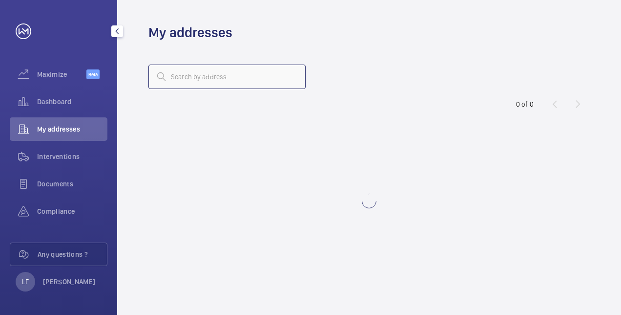
click at [189, 84] on input "text" at bounding box center [227, 76] width 157 height 24
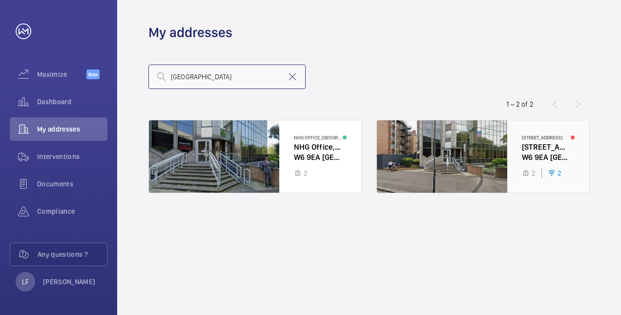
type input "sussex"
click at [531, 160] on div at bounding box center [483, 156] width 213 height 72
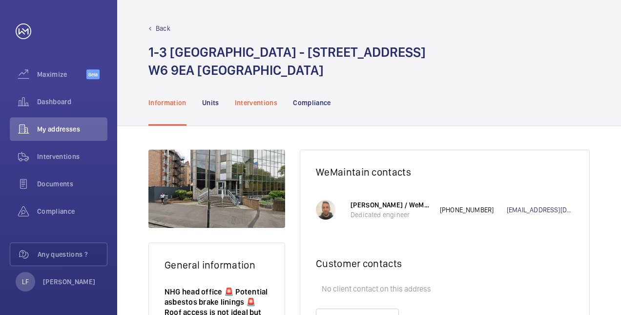
click at [265, 105] on p "Interventions" at bounding box center [256, 103] width 43 height 10
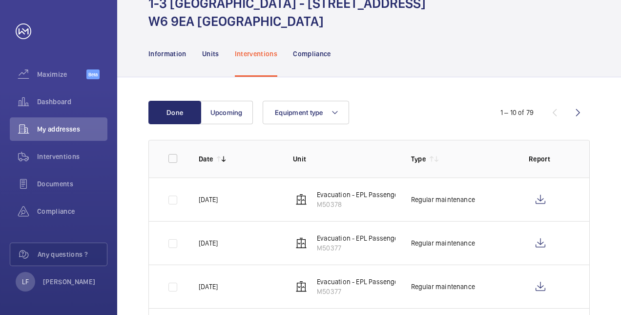
scroll to position [49, 0]
